Goal: Task Accomplishment & Management: Manage account settings

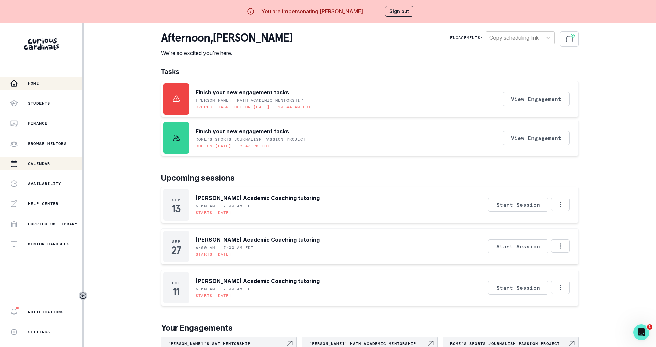
scroll to position [23, 0]
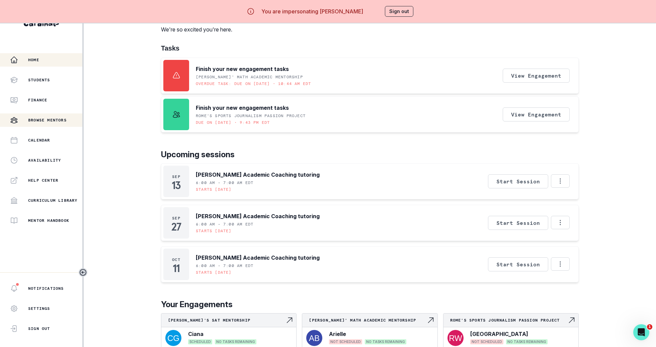
click at [52, 120] on p "Browse Mentors" at bounding box center [47, 120] width 39 height 5
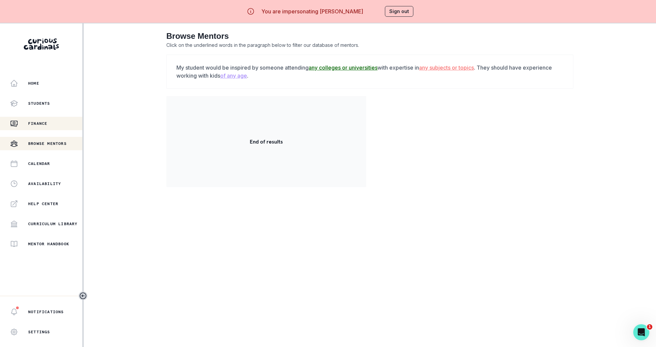
click at [53, 124] on div "Finance" at bounding box center [46, 124] width 72 height 8
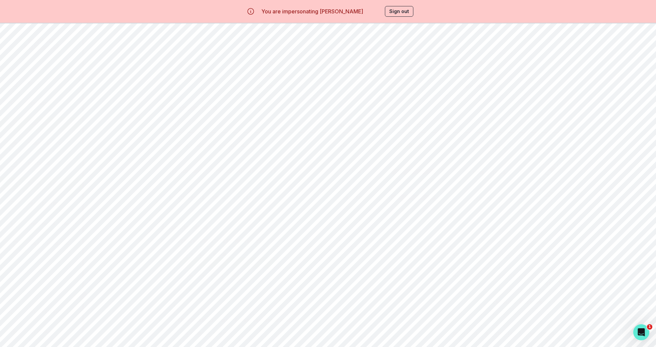
click at [50, 185] on p "Availability" at bounding box center [44, 183] width 33 height 5
click at [403, 12] on button "Sign out" at bounding box center [399, 11] width 28 height 11
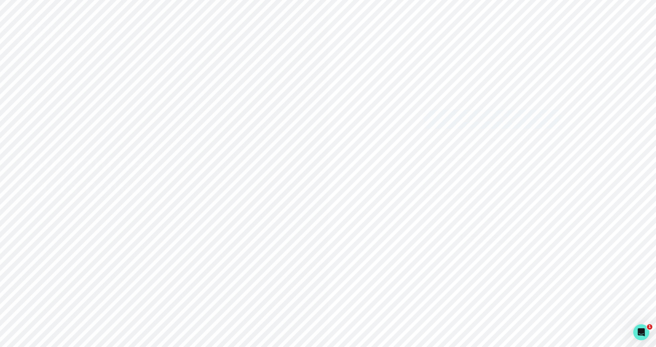
click at [452, 126] on button "Sign in with Google" at bounding box center [492, 119] width 137 height 19
